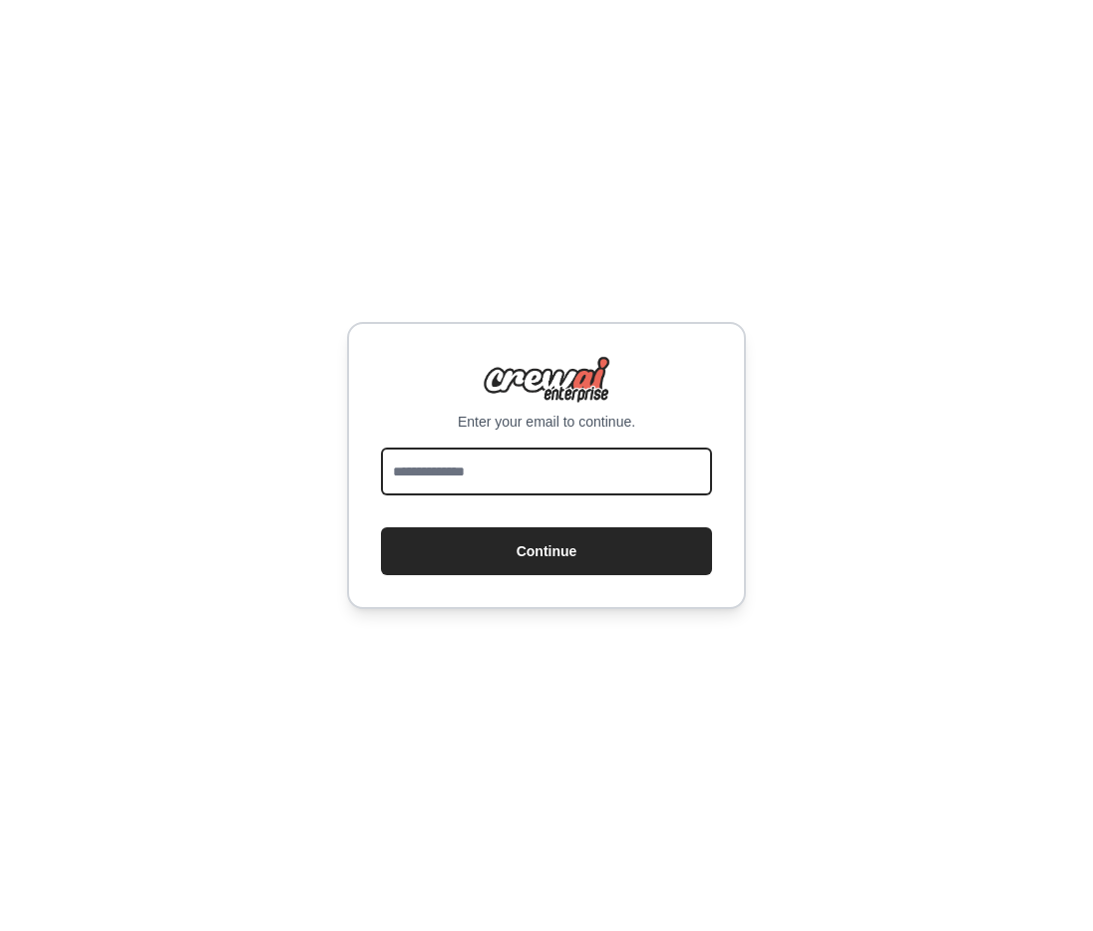
click at [500, 465] on input "email" at bounding box center [546, 472] width 331 height 48
type input "**********"
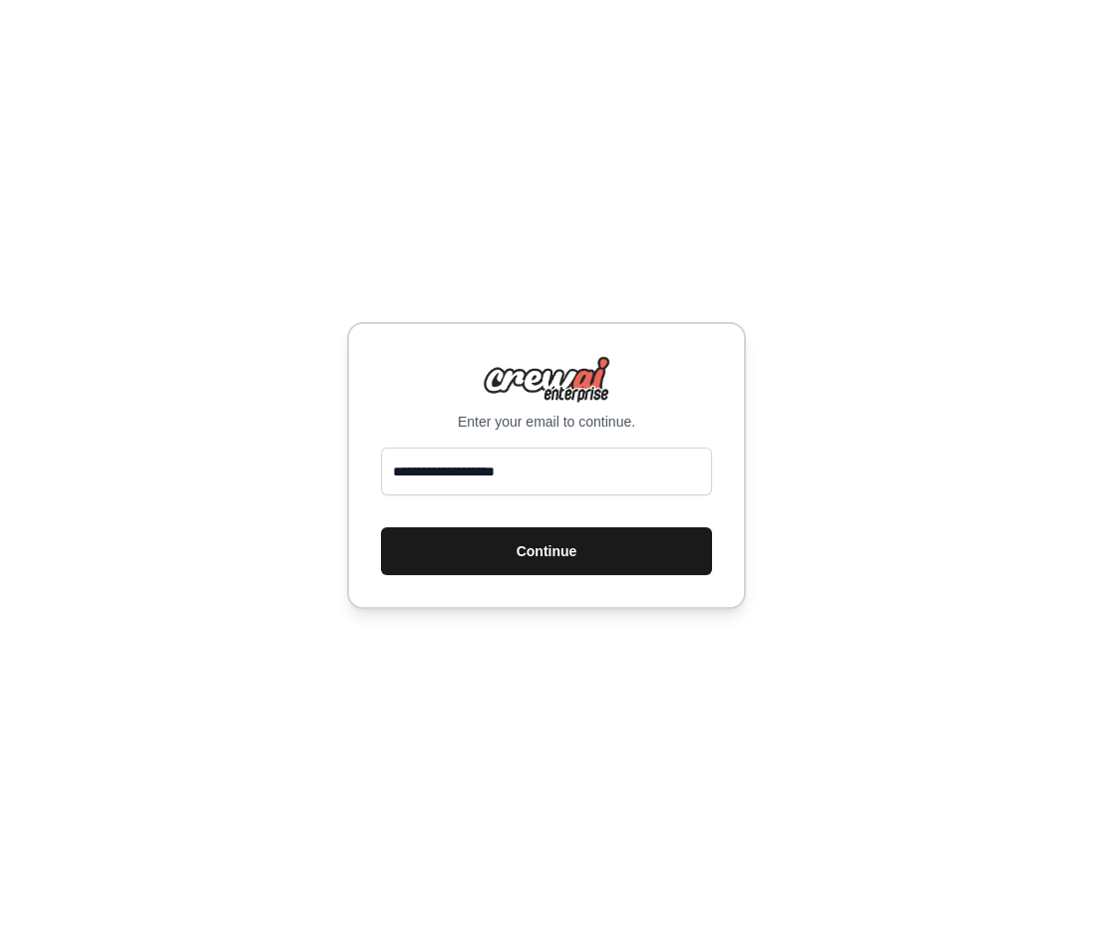
click at [549, 574] on button "Continue" at bounding box center [546, 551] width 331 height 48
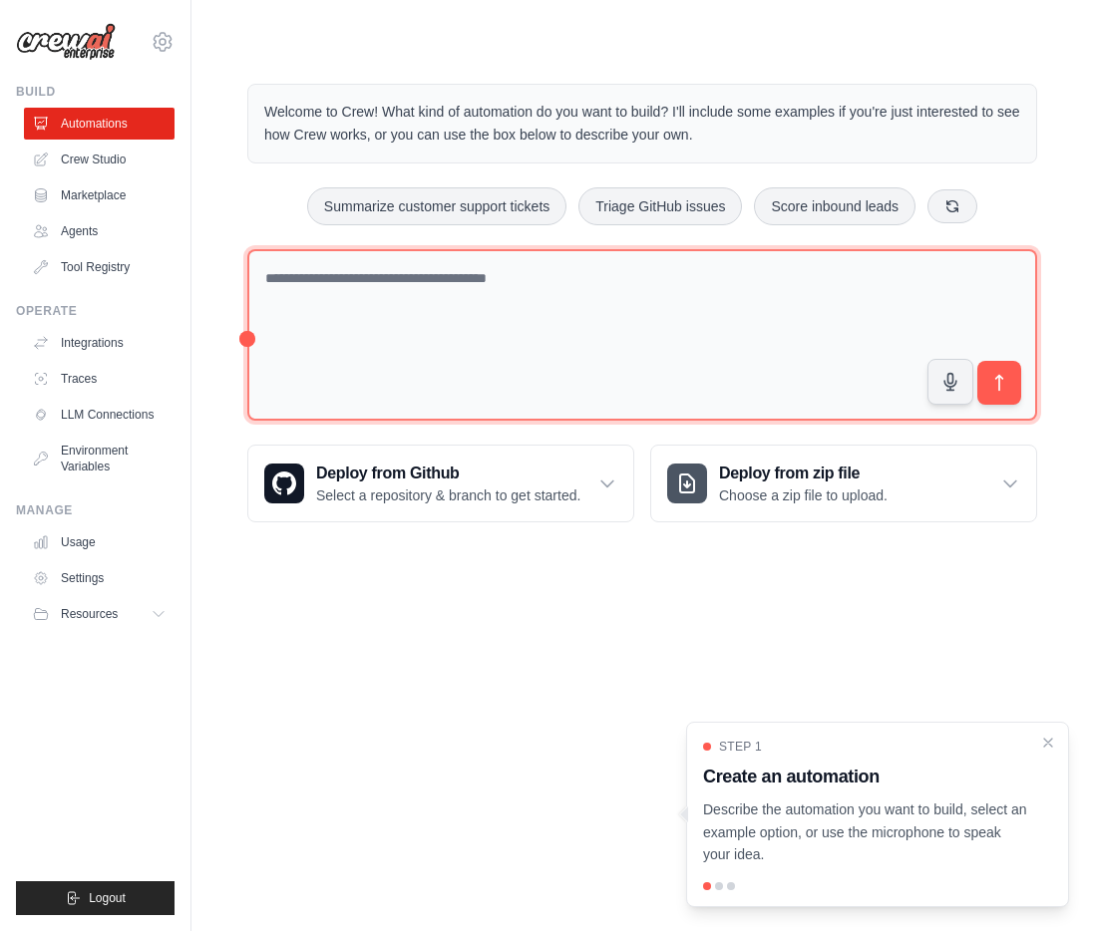
click at [462, 422] on textarea at bounding box center [642, 335] width 790 height 173
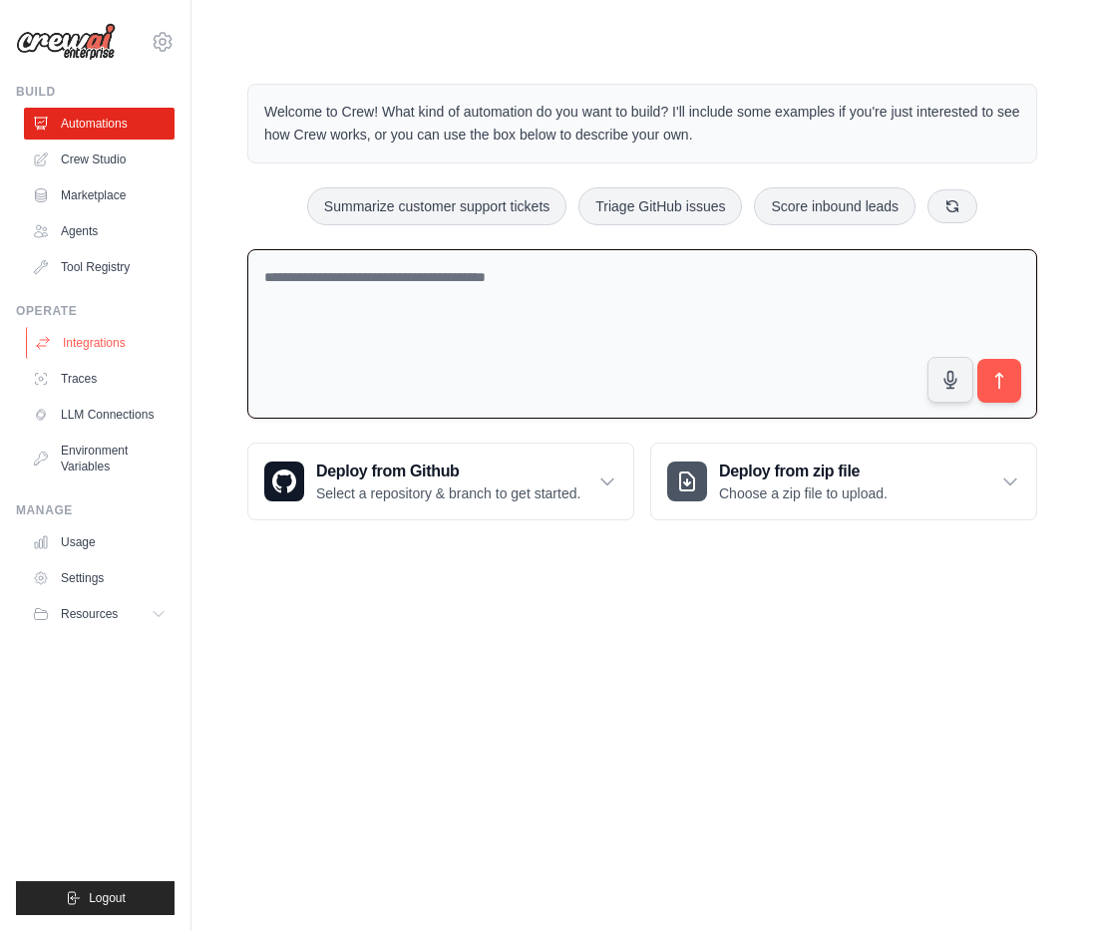
click at [110, 359] on link "Integrations" at bounding box center [101, 343] width 151 height 32
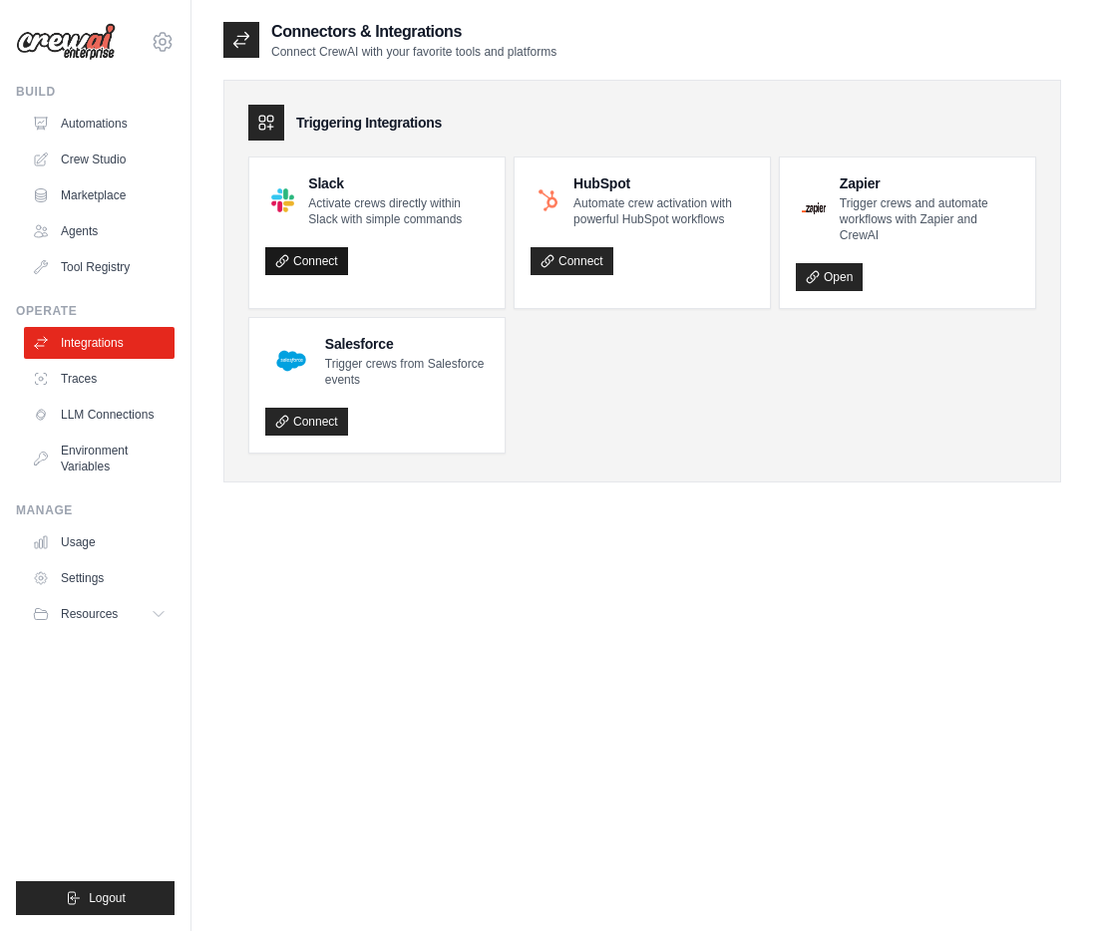
click at [348, 275] on link "Connect" at bounding box center [306, 261] width 83 height 28
click at [120, 431] on link "LLM Connections" at bounding box center [101, 415] width 151 height 32
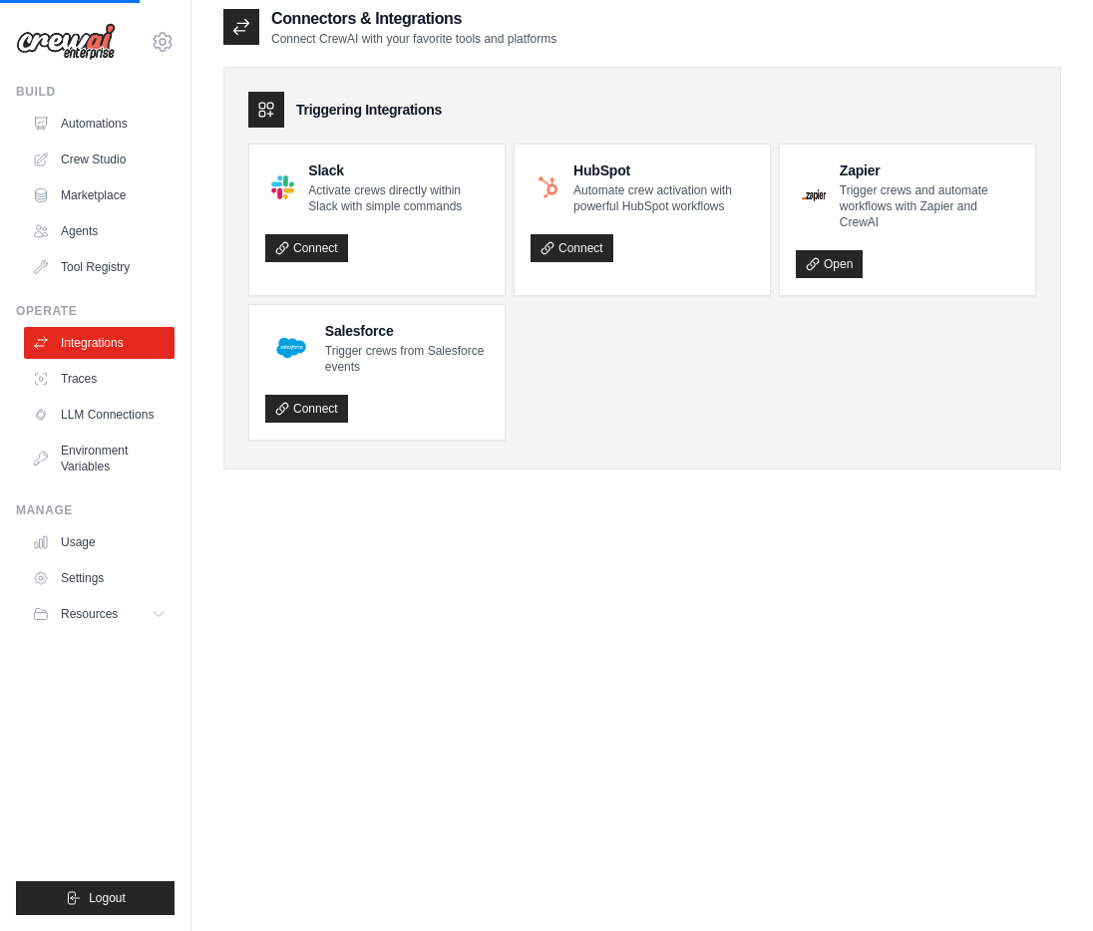
scroll to position [14, 0]
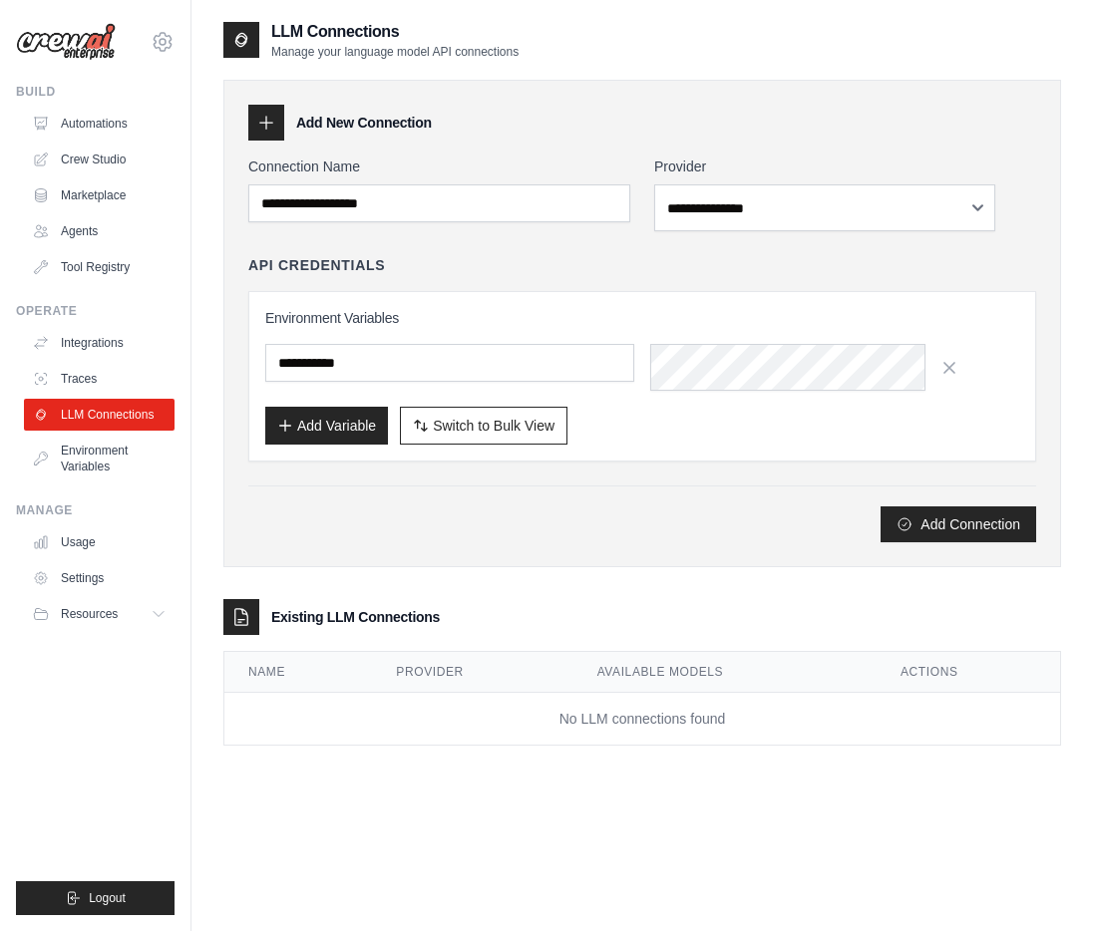
scroll to position [50, 0]
